Goal: Task Accomplishment & Management: Manage account settings

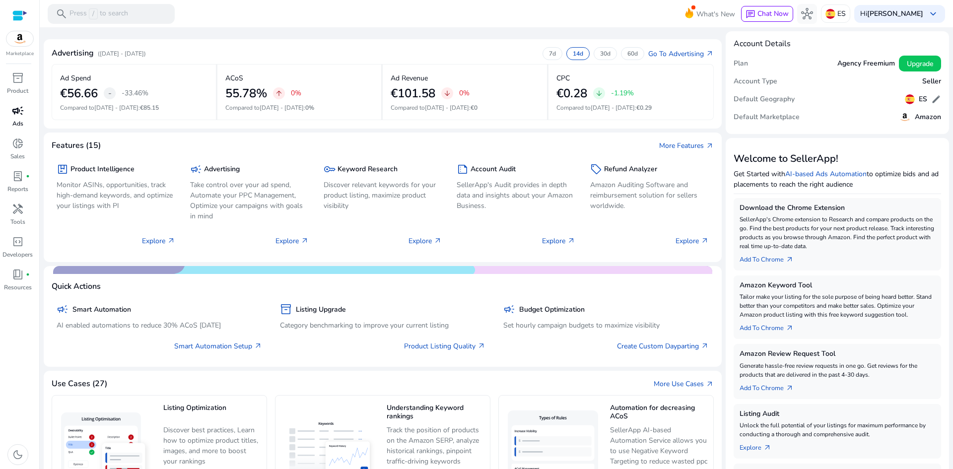
click at [14, 119] on link "campaign Ads" at bounding box center [17, 119] width 35 height 33
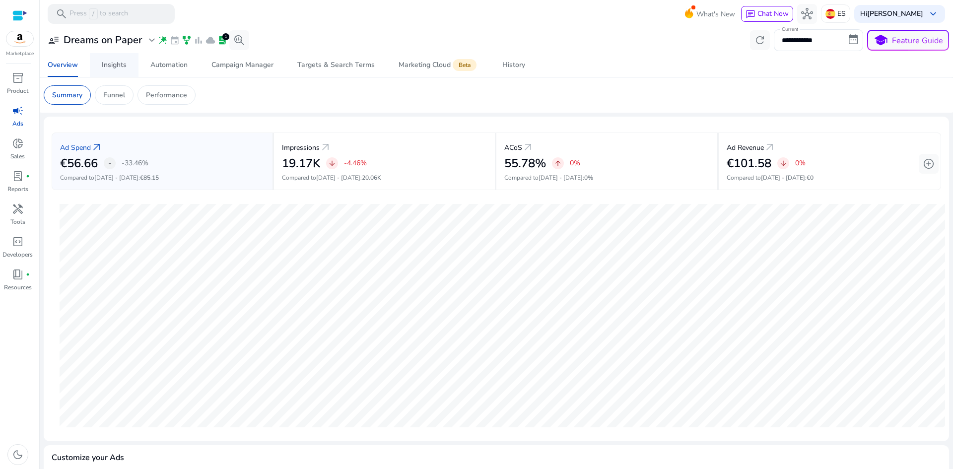
click at [107, 66] on div "Insights" at bounding box center [114, 65] width 25 height 7
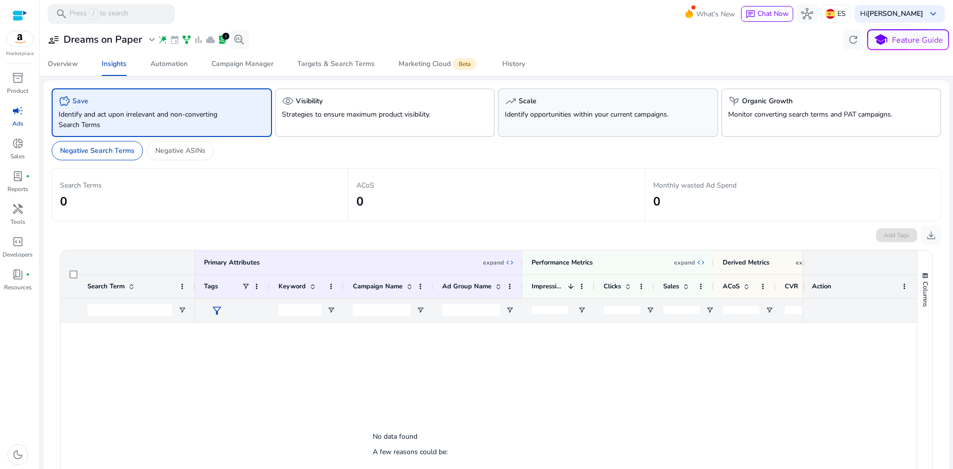
click at [553, 110] on p "Identify opportunities within your current campaigns." at bounding box center [591, 114] width 172 height 10
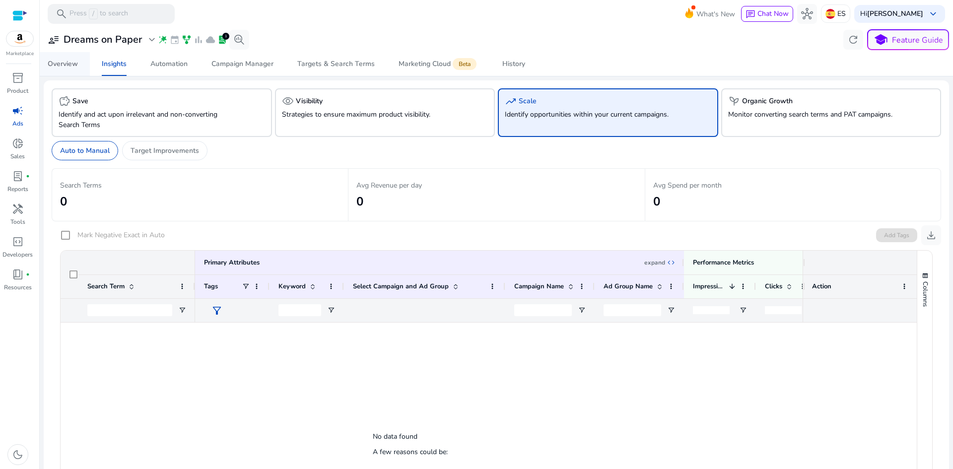
click at [67, 69] on span "Overview" at bounding box center [63, 64] width 30 height 24
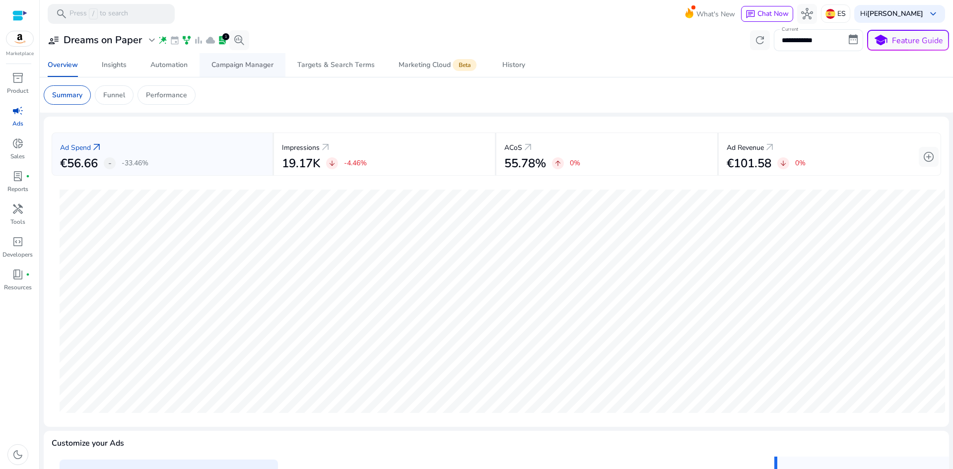
click at [237, 68] on div "Campaign Manager" at bounding box center [242, 65] width 62 height 7
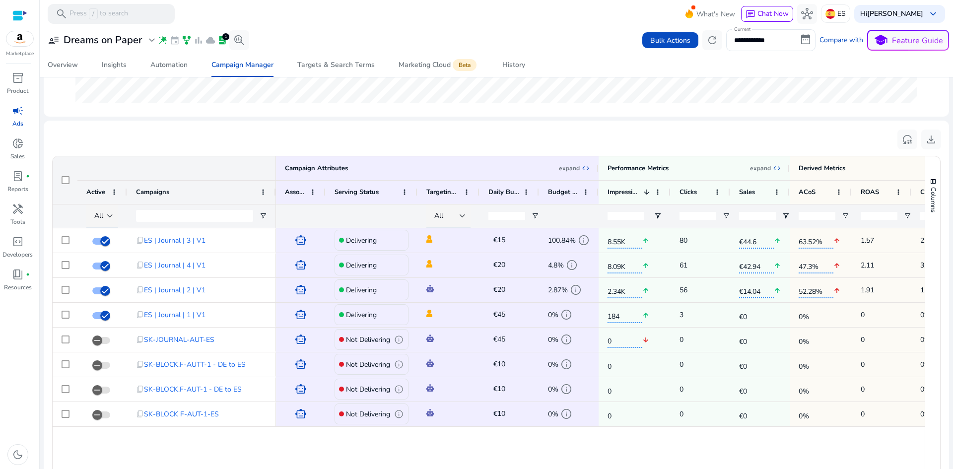
scroll to position [298, 0]
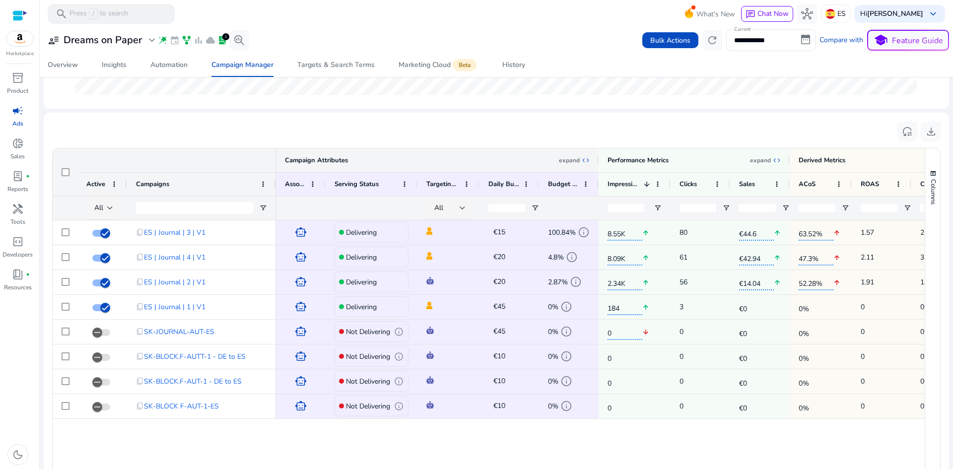
click at [325, 161] on div "Campaign Attributes" at bounding box center [316, 160] width 63 height 9
click at [315, 160] on div "Campaign Attributes" at bounding box center [316, 160] width 63 height 9
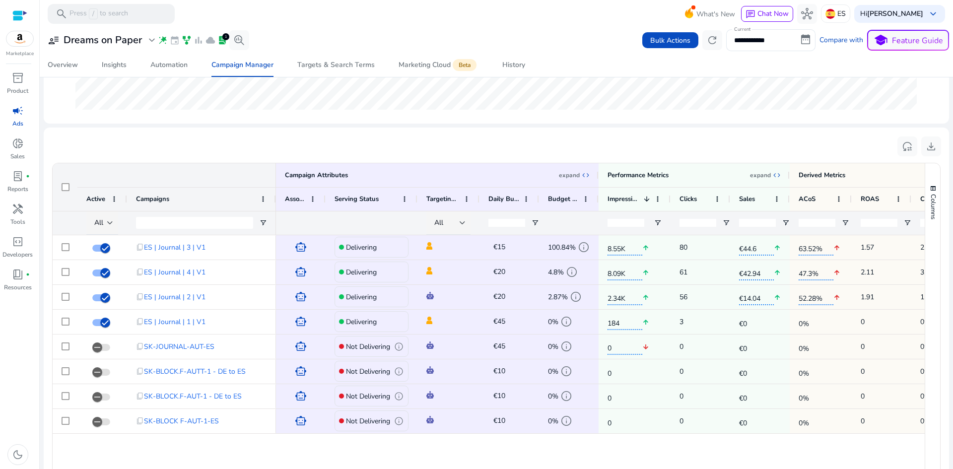
scroll to position [248, 0]
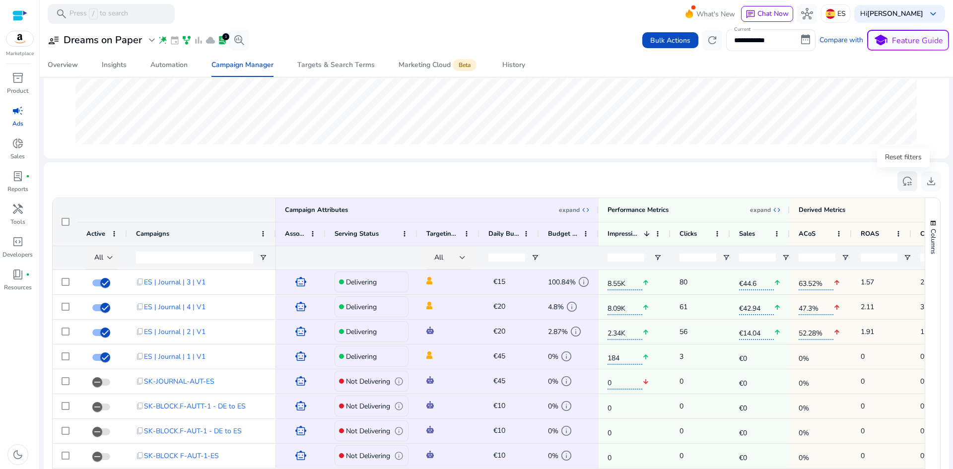
click at [903, 183] on span "reset_settings" at bounding box center [907, 181] width 12 height 12
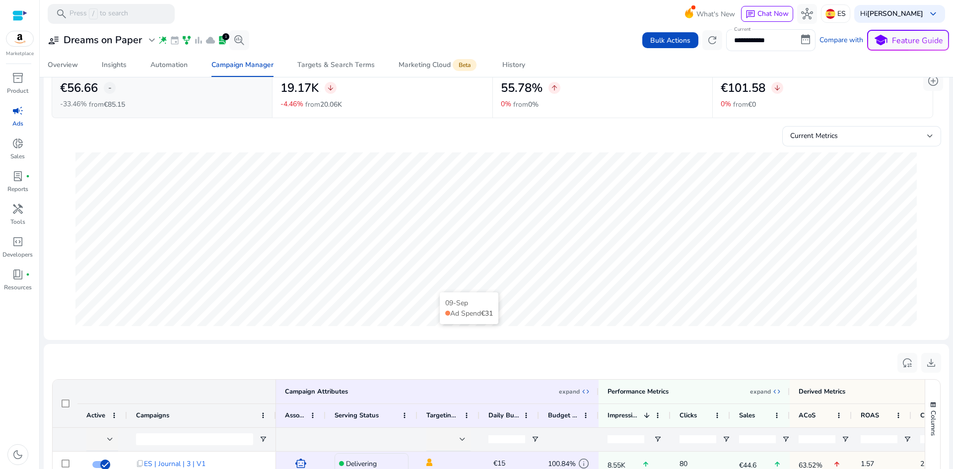
scroll to position [347, 0]
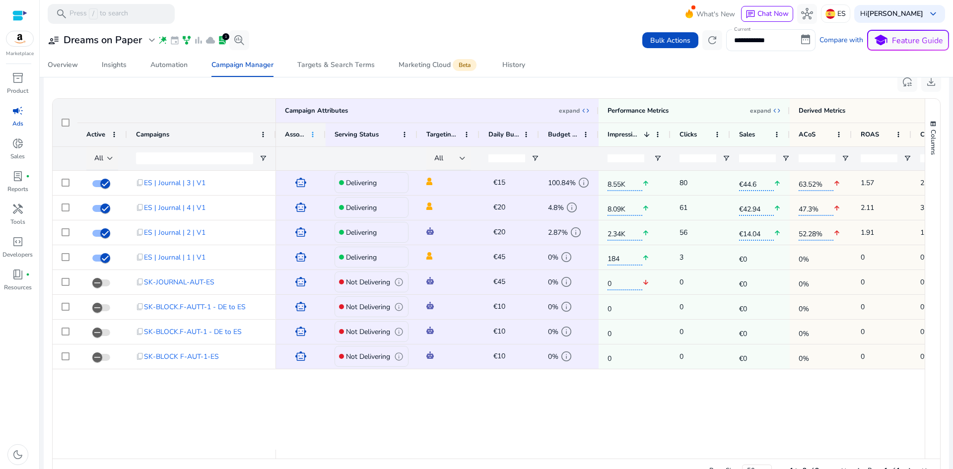
click at [314, 137] on span at bounding box center [313, 134] width 8 height 8
click at [400, 133] on span at bounding box center [404, 134] width 8 height 8
click at [413, 115] on div "Campaign Attributes expand expand_all" at bounding box center [437, 110] width 305 height 9
click at [579, 113] on p "expand" at bounding box center [569, 111] width 21 height 8
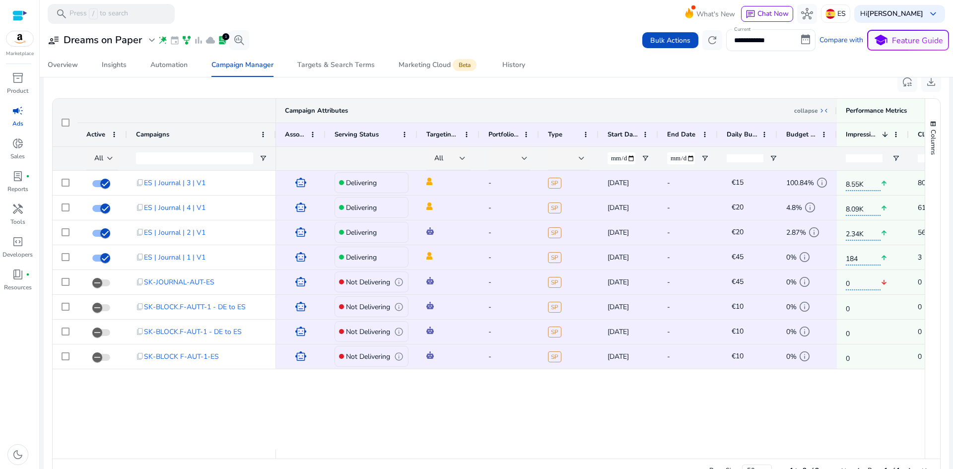
click at [816, 113] on p "collapse" at bounding box center [806, 111] width 24 height 8
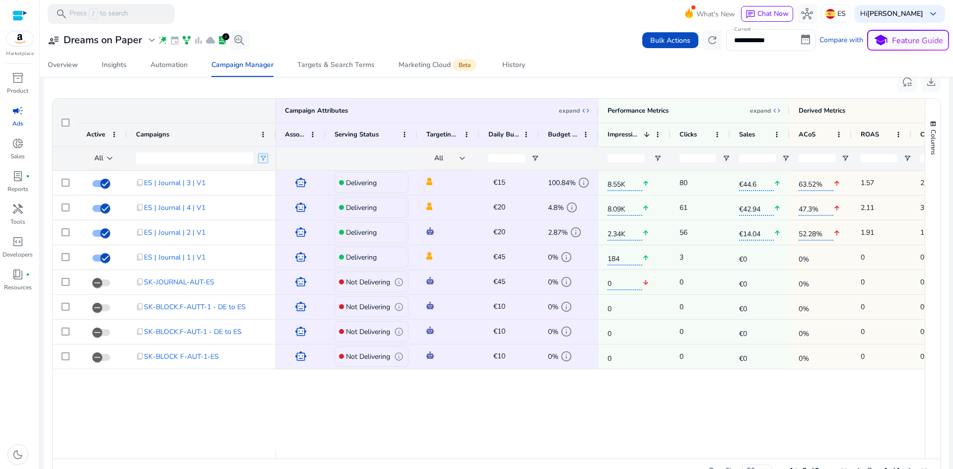
click at [265, 158] on span "Open Filter Menu" at bounding box center [263, 158] width 8 height 8
click at [277, 176] on div "Contains" at bounding box center [298, 176] width 61 height 7
click at [228, 158] on input "Campaigns Filter Input" at bounding box center [194, 158] width 117 height 12
click at [101, 156] on span "All" at bounding box center [98, 157] width 9 height 9
click at [117, 207] on span "Delivering" at bounding box center [114, 210] width 31 height 10
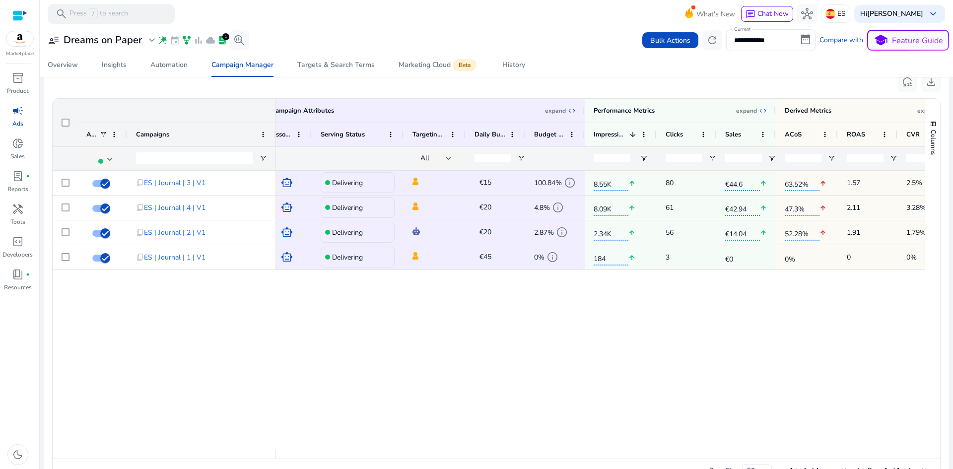
scroll to position [0, 50]
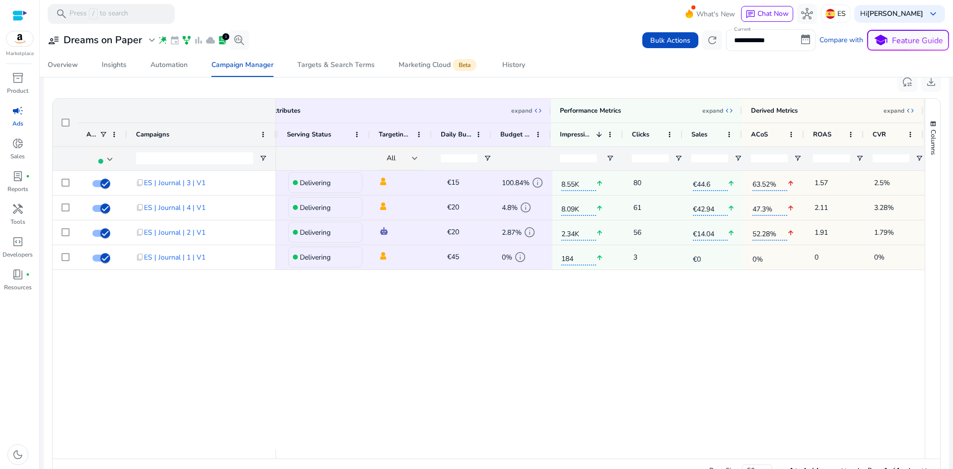
drag, startPoint x: 490, startPoint y: 283, endPoint x: 545, endPoint y: 288, distance: 55.3
click at [727, 110] on span "expand_all" at bounding box center [729, 111] width 8 height 8
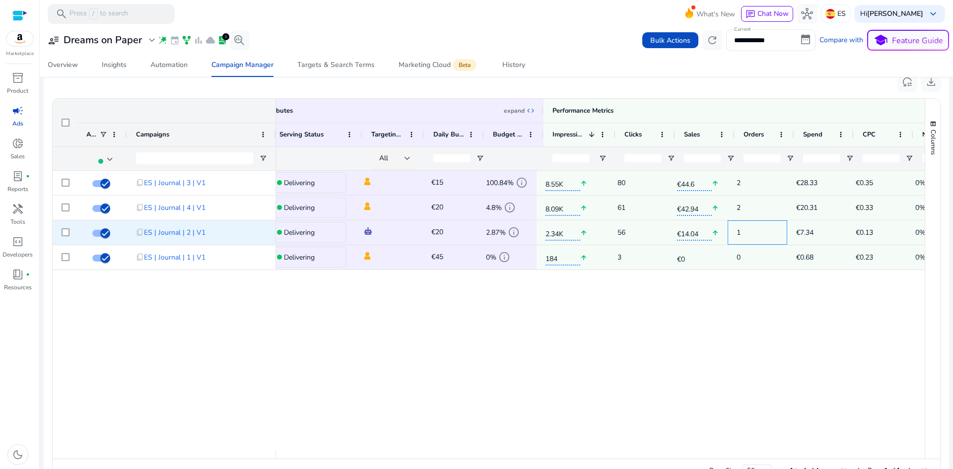
scroll to position [0, 0]
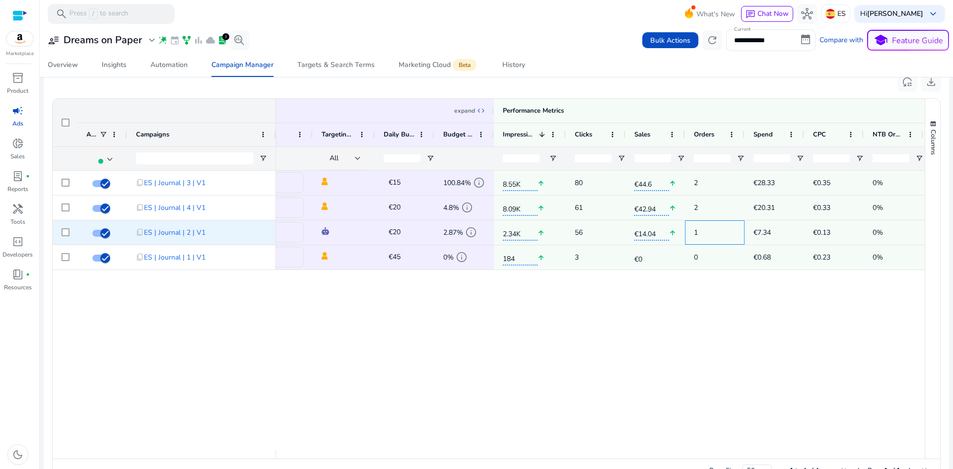
drag, startPoint x: 761, startPoint y: 237, endPoint x: 789, endPoint y: 239, distance: 28.3
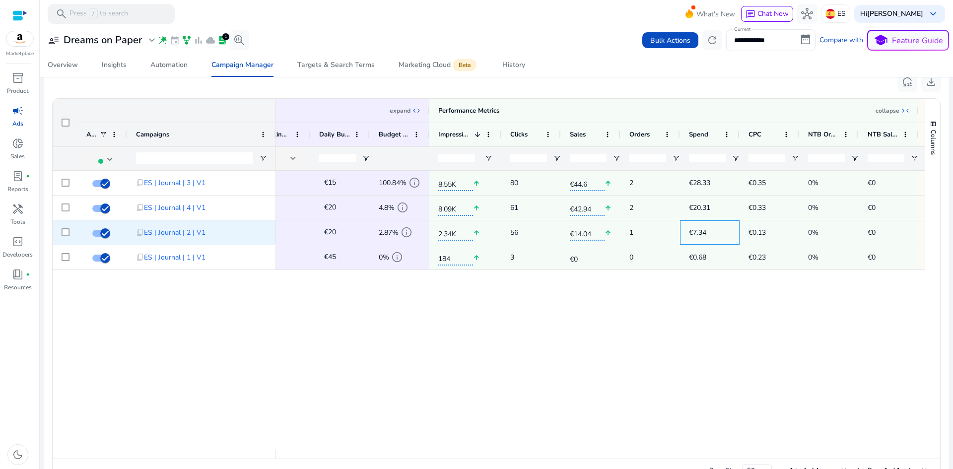
drag, startPoint x: 764, startPoint y: 235, endPoint x: 786, endPoint y: 235, distance: 22.3
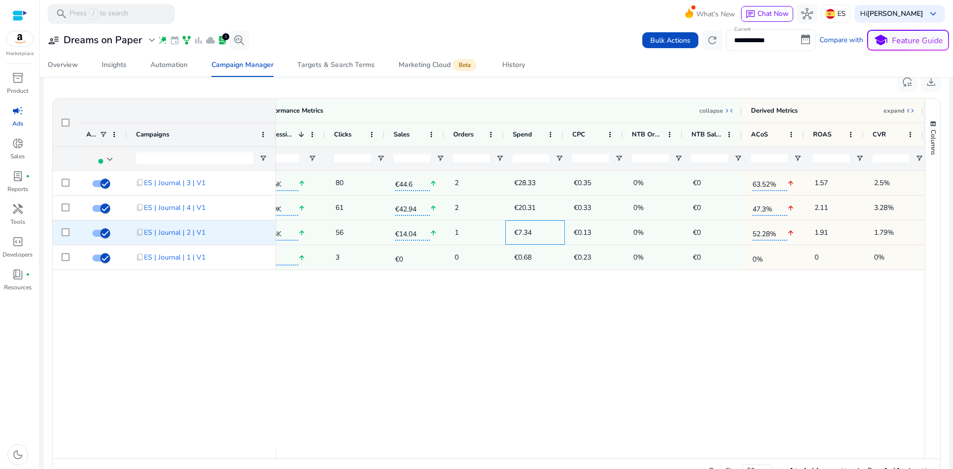
drag, startPoint x: 685, startPoint y: 231, endPoint x: 726, endPoint y: 235, distance: 41.8
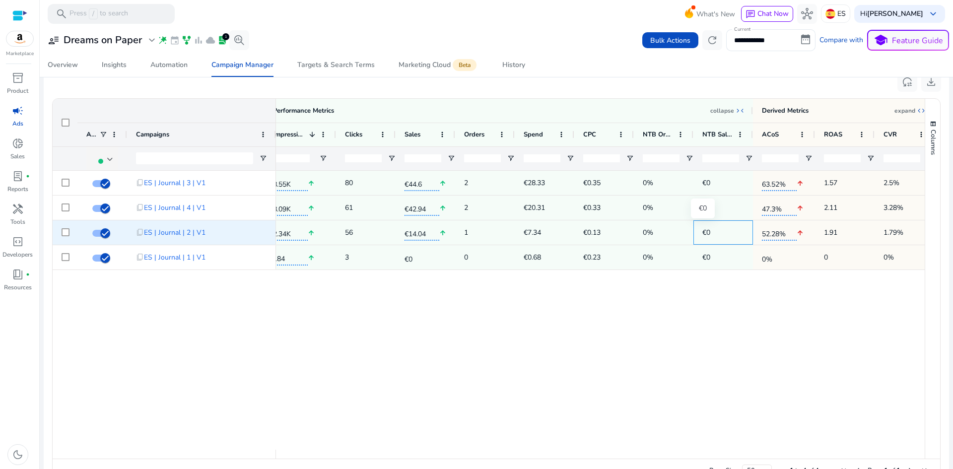
drag, startPoint x: 720, startPoint y: 240, endPoint x: 707, endPoint y: 241, distance: 13.4
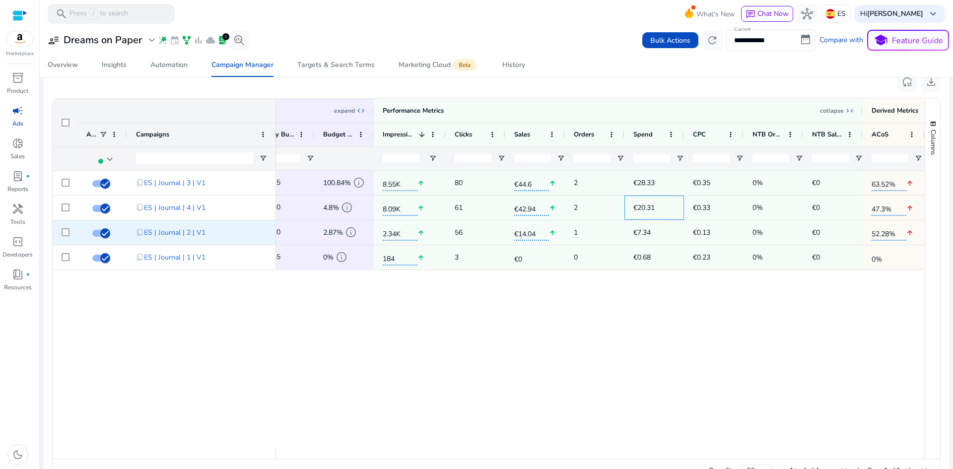
drag, startPoint x: 541, startPoint y: 219, endPoint x: 524, endPoint y: 220, distance: 16.9
